Goal: Book appointment/travel/reservation

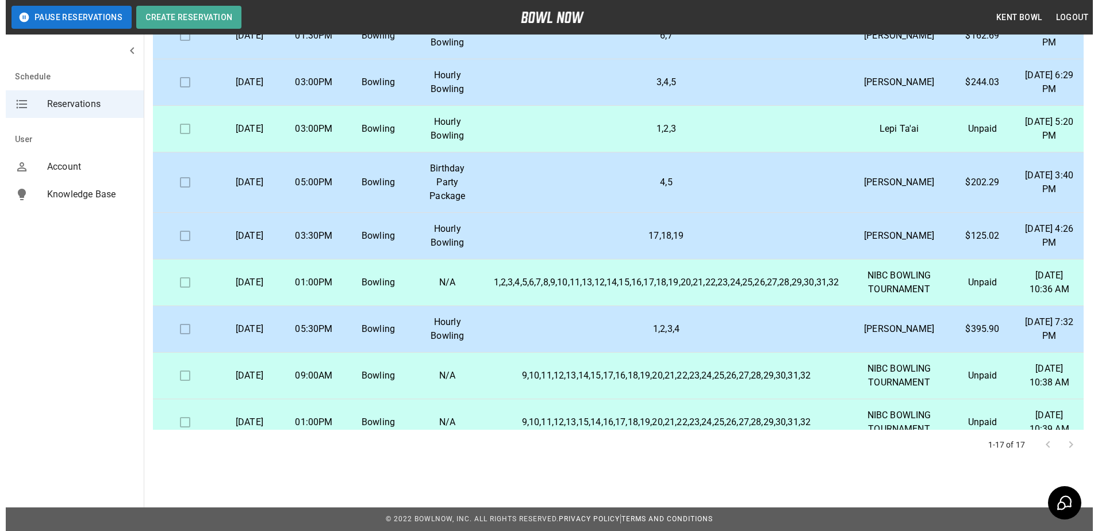
scroll to position [163, 0]
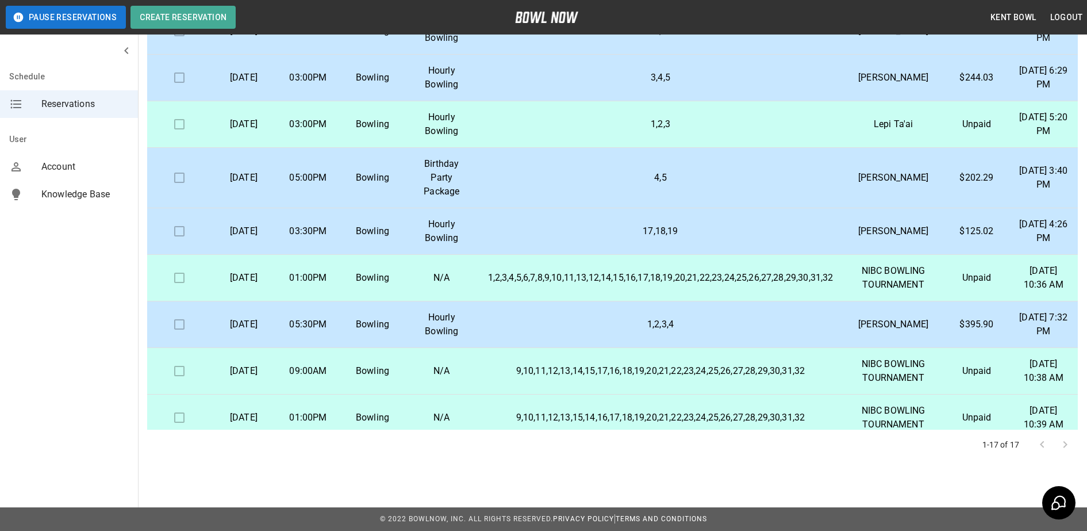
click at [396, 238] on p "Bowling" at bounding box center [373, 231] width 46 height 14
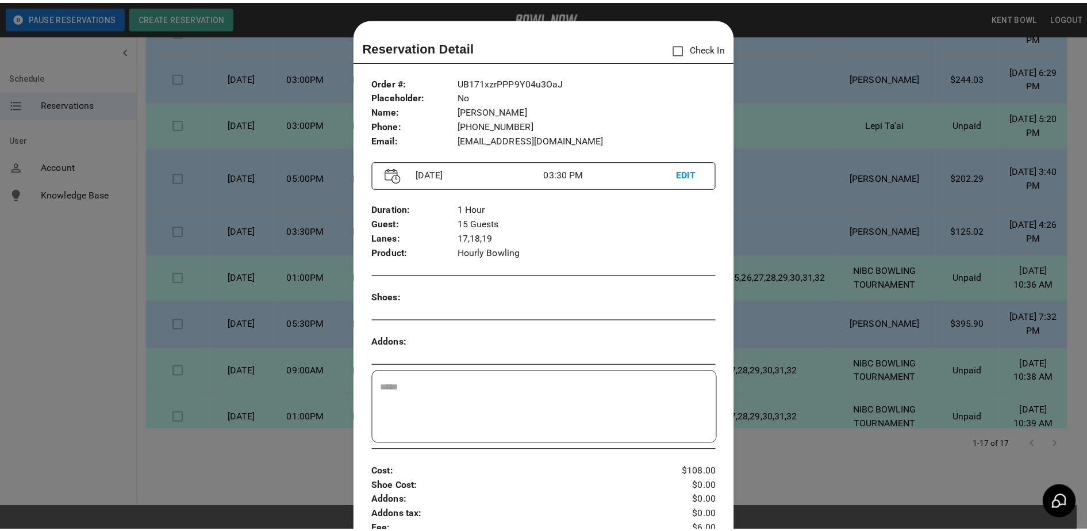
scroll to position [18, 0]
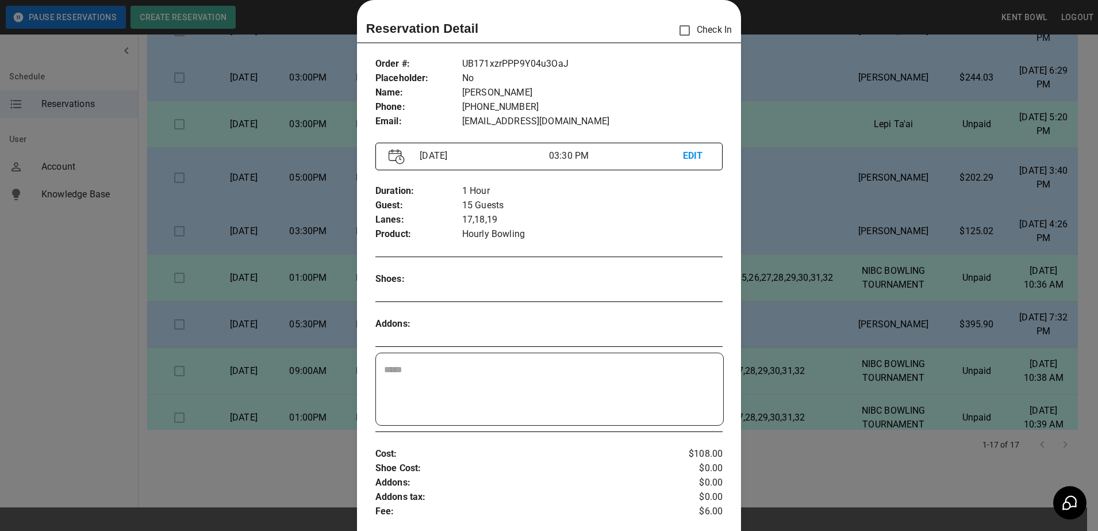
click at [18, 342] on div at bounding box center [549, 265] width 1098 height 531
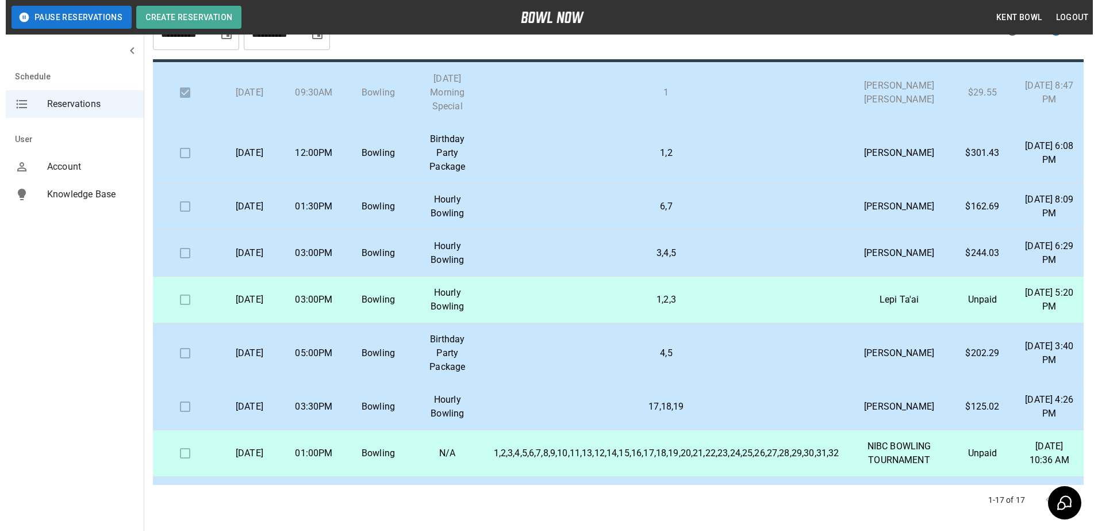
scroll to position [20, 0]
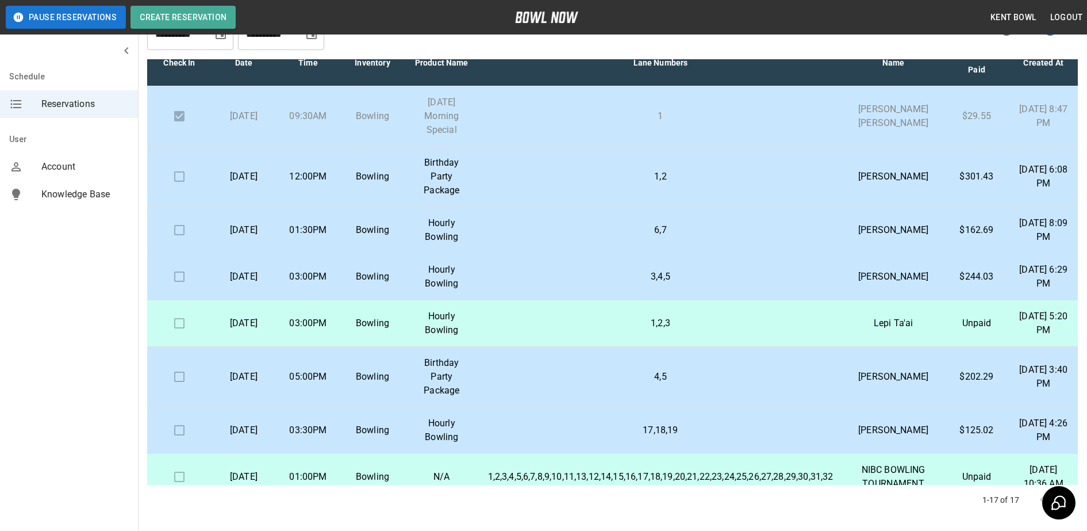
click at [182, 176] on td at bounding box center [179, 177] width 64 height 60
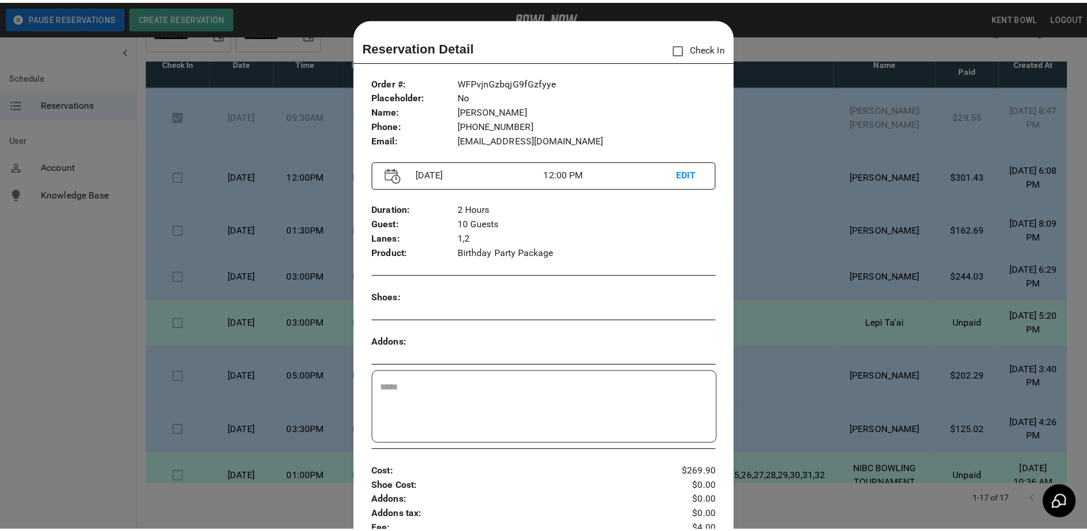
scroll to position [18, 0]
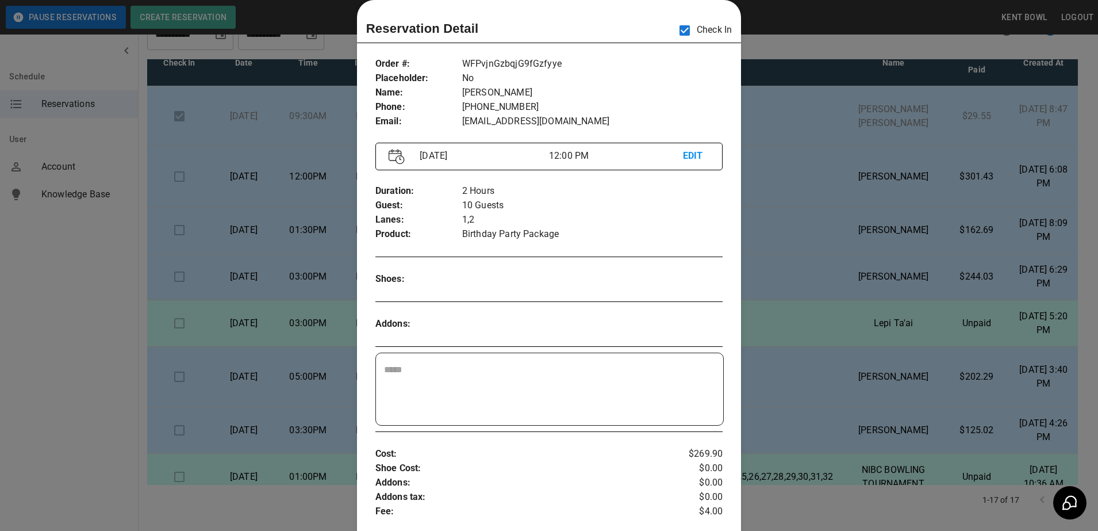
click at [33, 309] on div at bounding box center [549, 265] width 1098 height 531
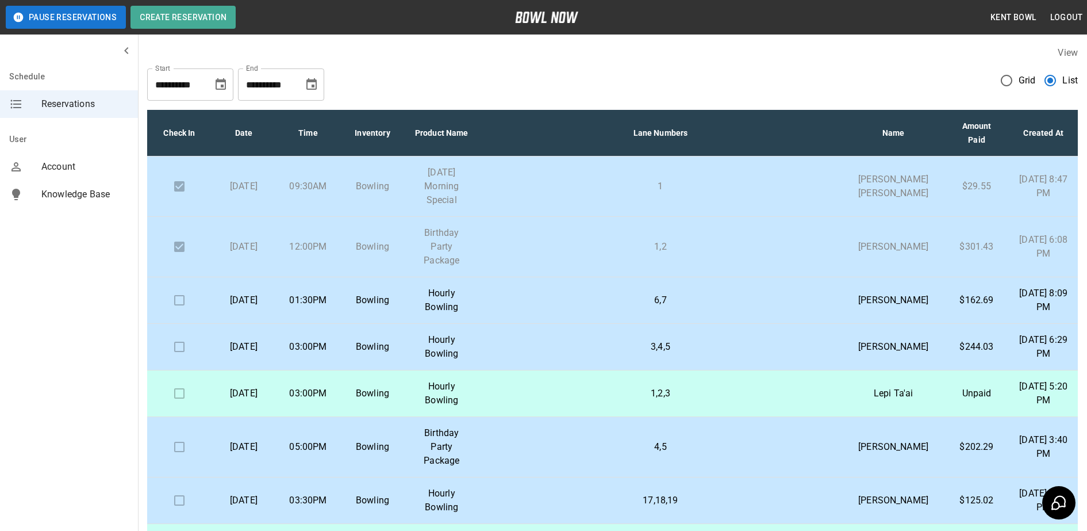
click at [59, 362] on div "Schedule Reservations User Account Knowledge Base" at bounding box center [69, 265] width 139 height 531
click at [184, 308] on td at bounding box center [179, 300] width 64 height 47
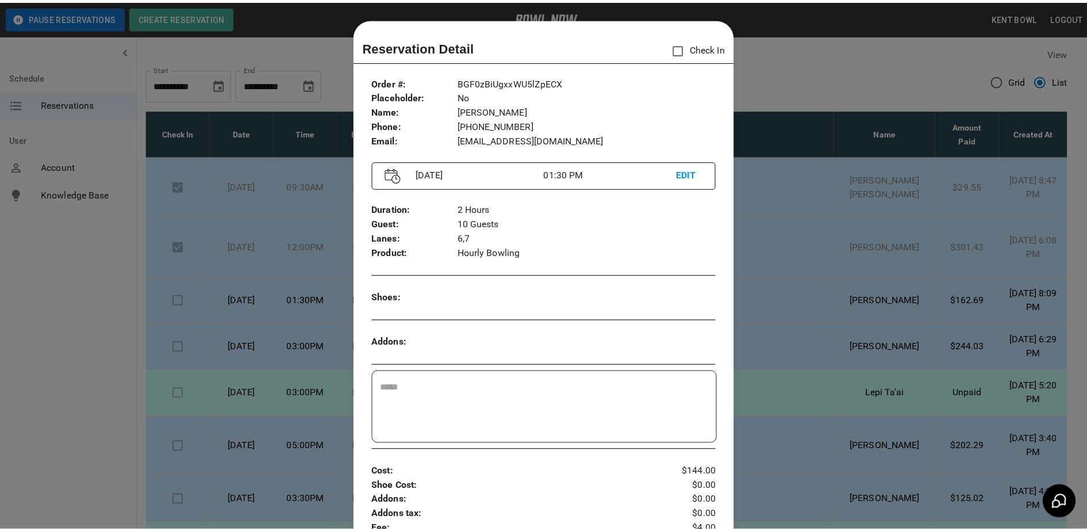
scroll to position [18, 0]
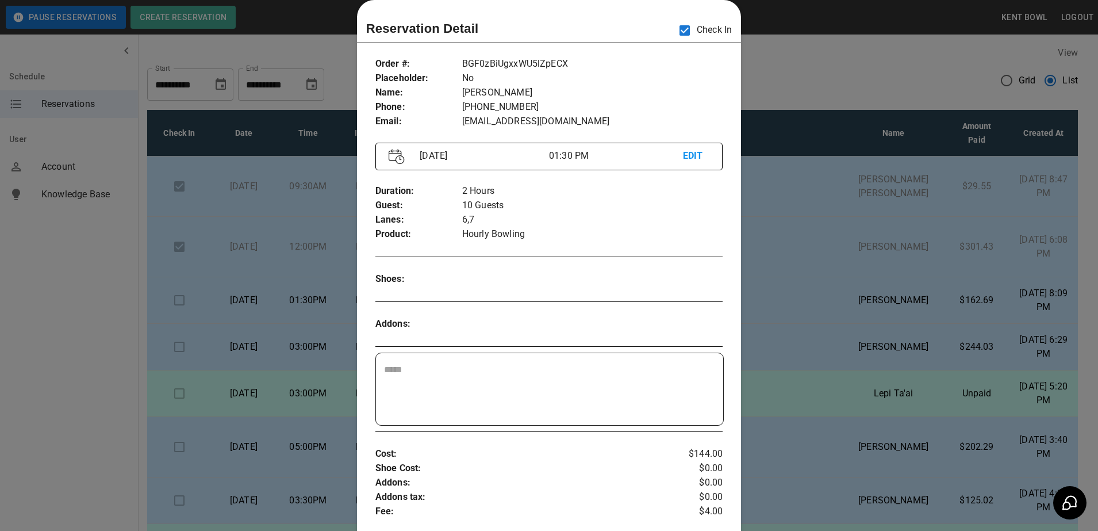
click at [33, 377] on div at bounding box center [549, 265] width 1098 height 531
